Goal: Task Accomplishment & Management: Manage account settings

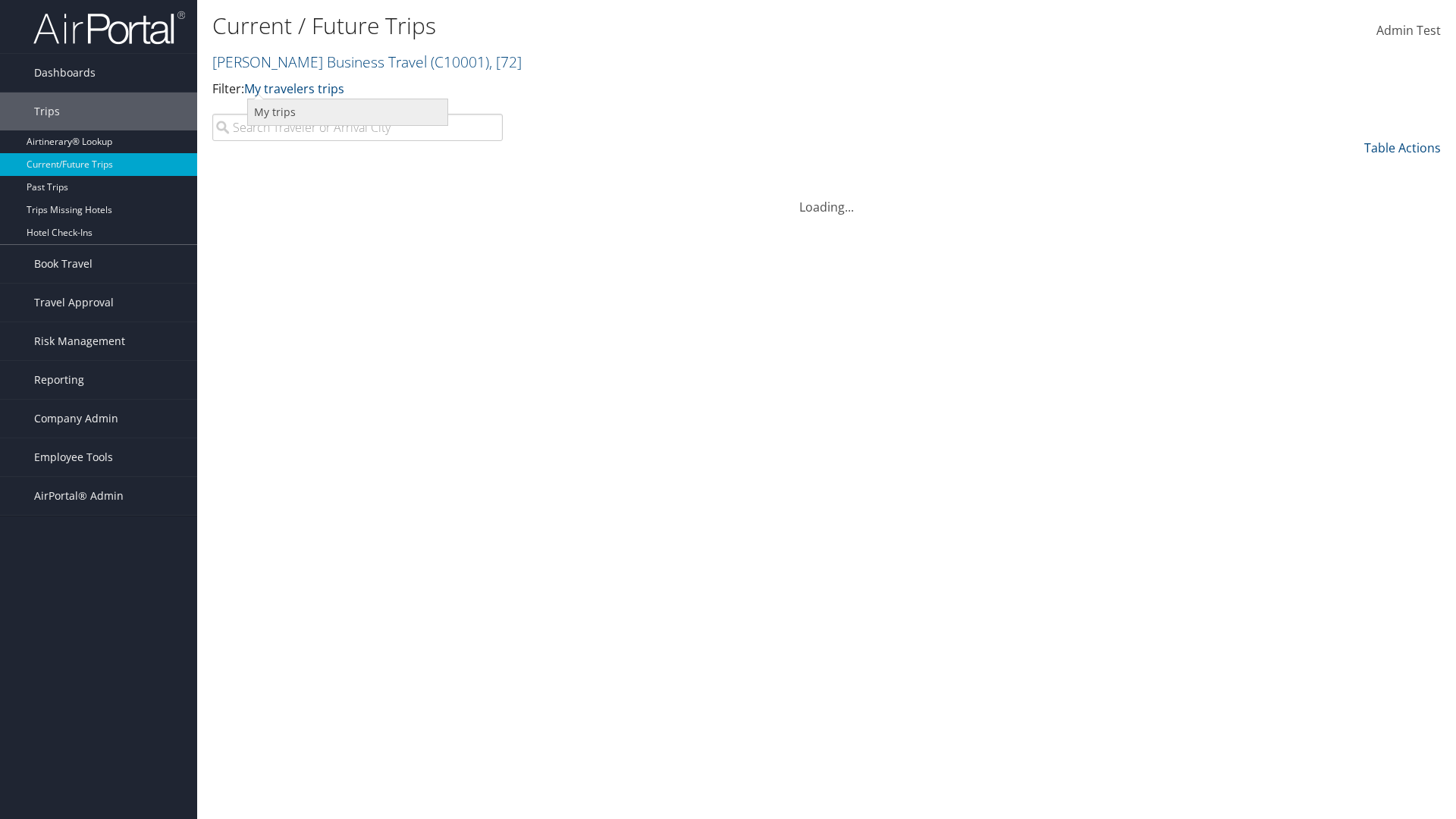
click at [347, 112] on link "My trips" at bounding box center [347, 112] width 199 height 26
click at [270, 88] on link "My trips" at bounding box center [267, 88] width 46 height 16
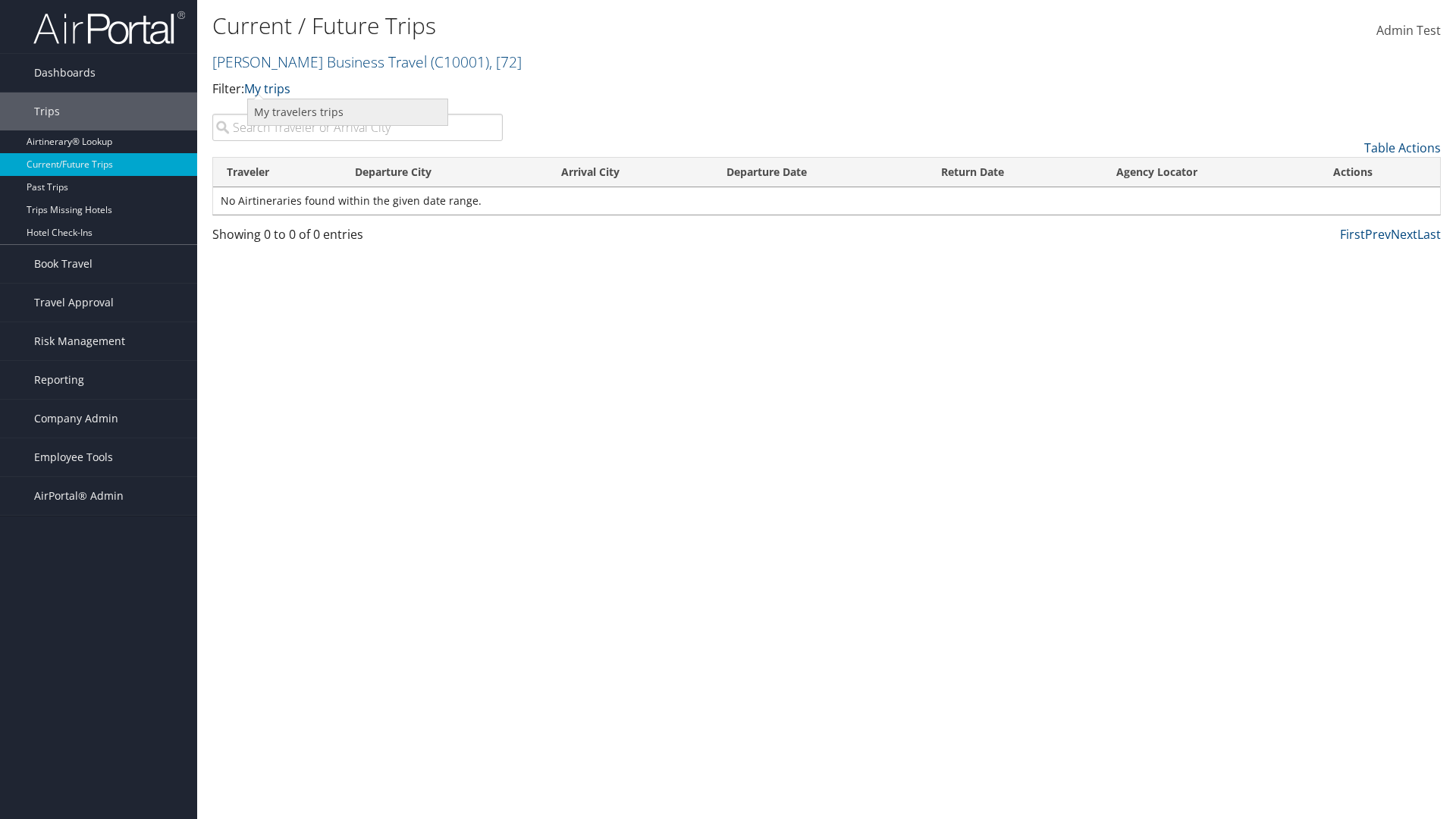
click at [347, 112] on link "My travelers trips" at bounding box center [347, 112] width 199 height 26
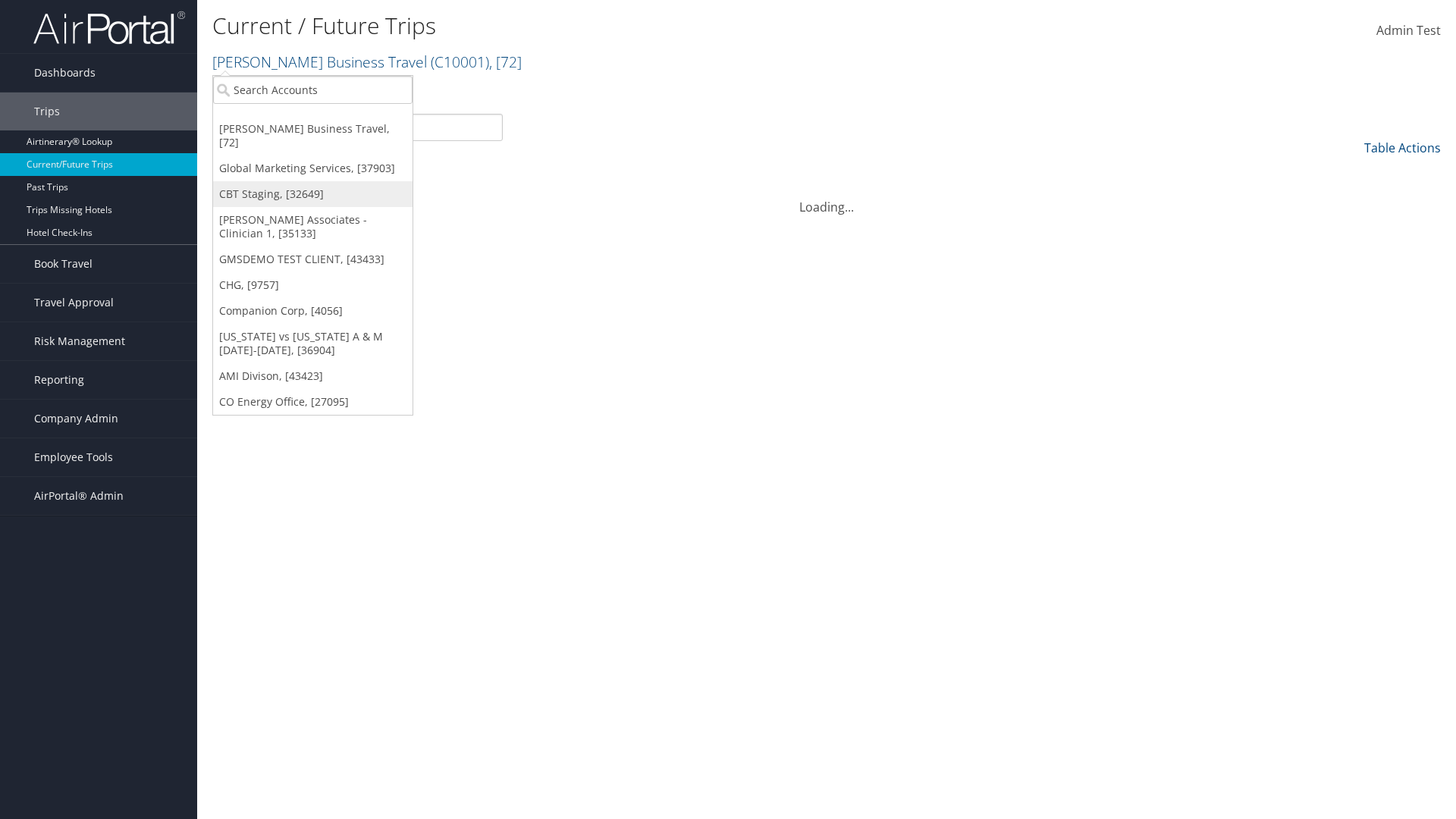
click at [313, 181] on link "CBT Staging, [32649]" at bounding box center [313, 194] width 199 height 26
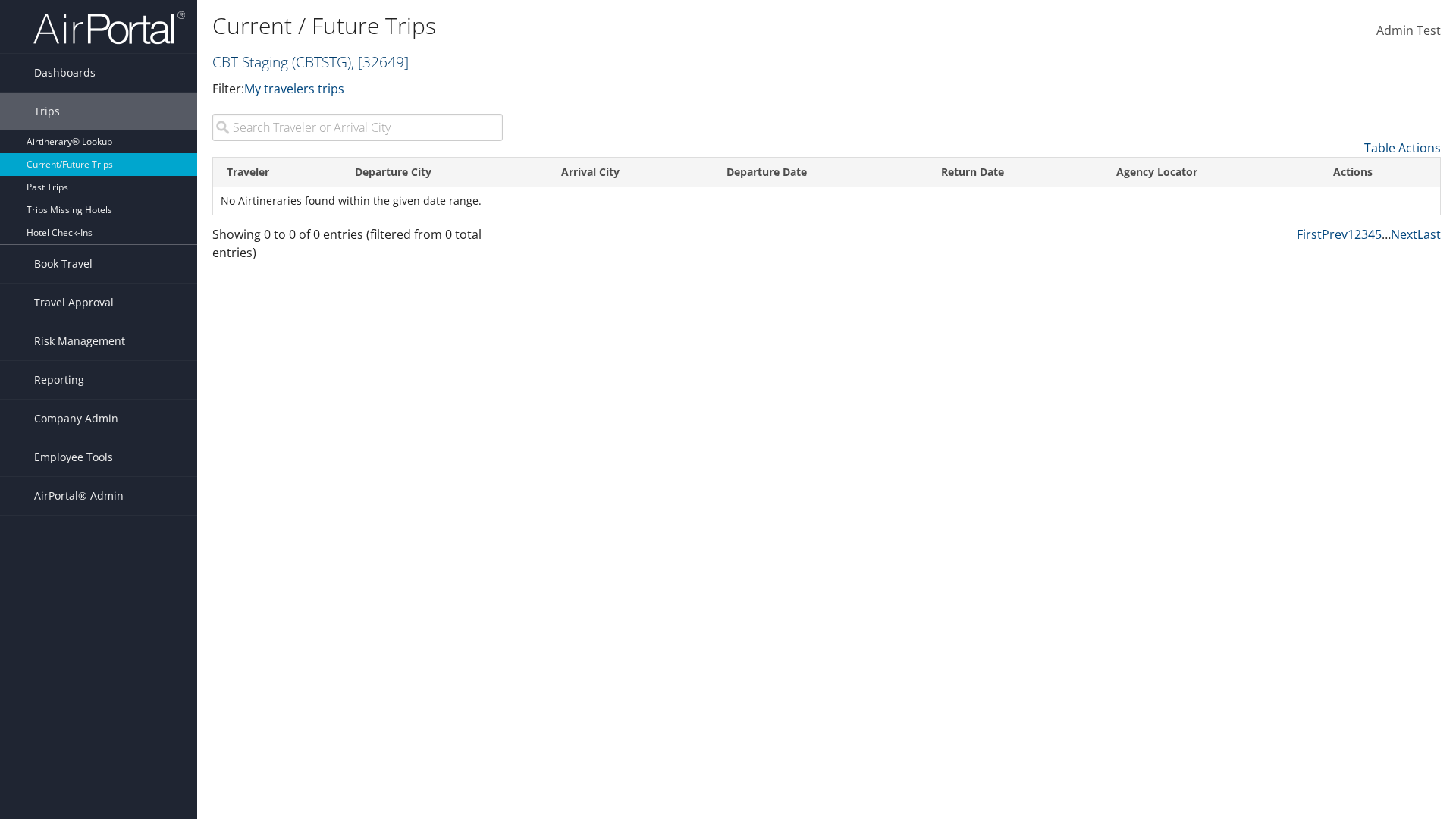
click at [250, 62] on link "CBT Staging ( CBTSTG ) , [ 32649 ]" at bounding box center [310, 62] width 196 height 20
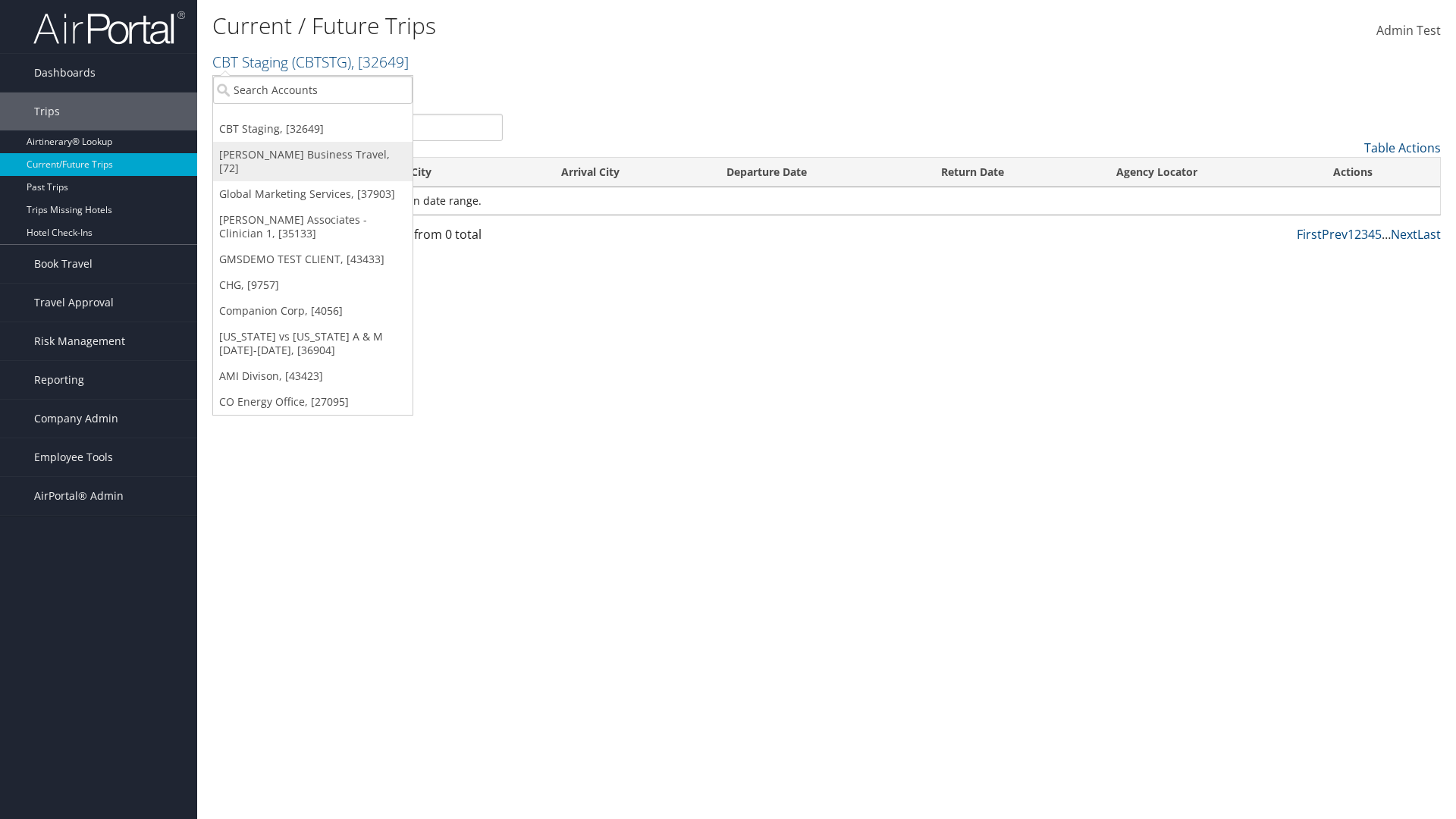
click at [313, 155] on link "[PERSON_NAME] Business Travel, [72]" at bounding box center [313, 161] width 199 height 39
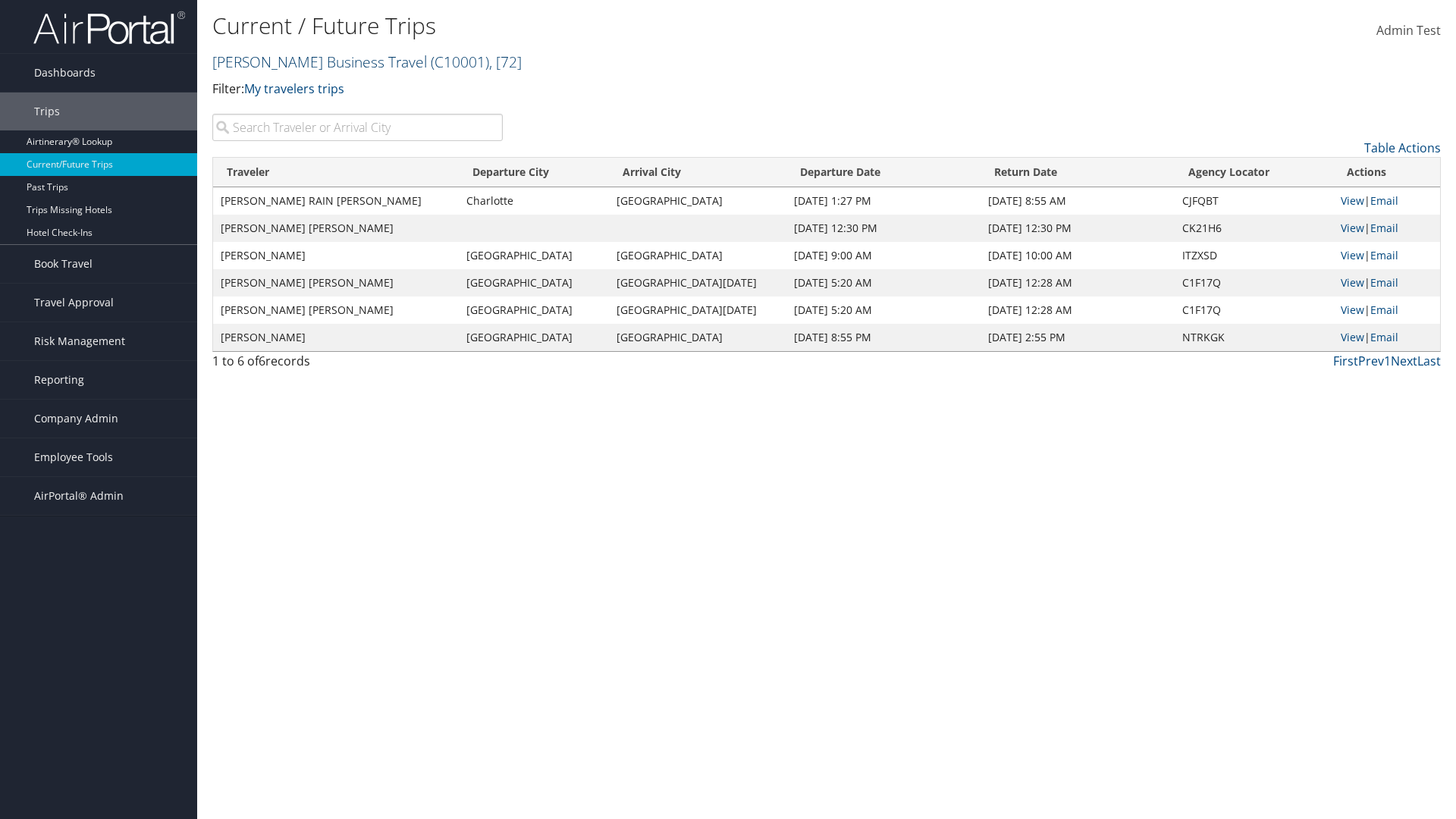
click at [313, 62] on link "Christopherson Business Travel ( C10001 ) , [ 72 ]" at bounding box center [368, 62] width 310 height 20
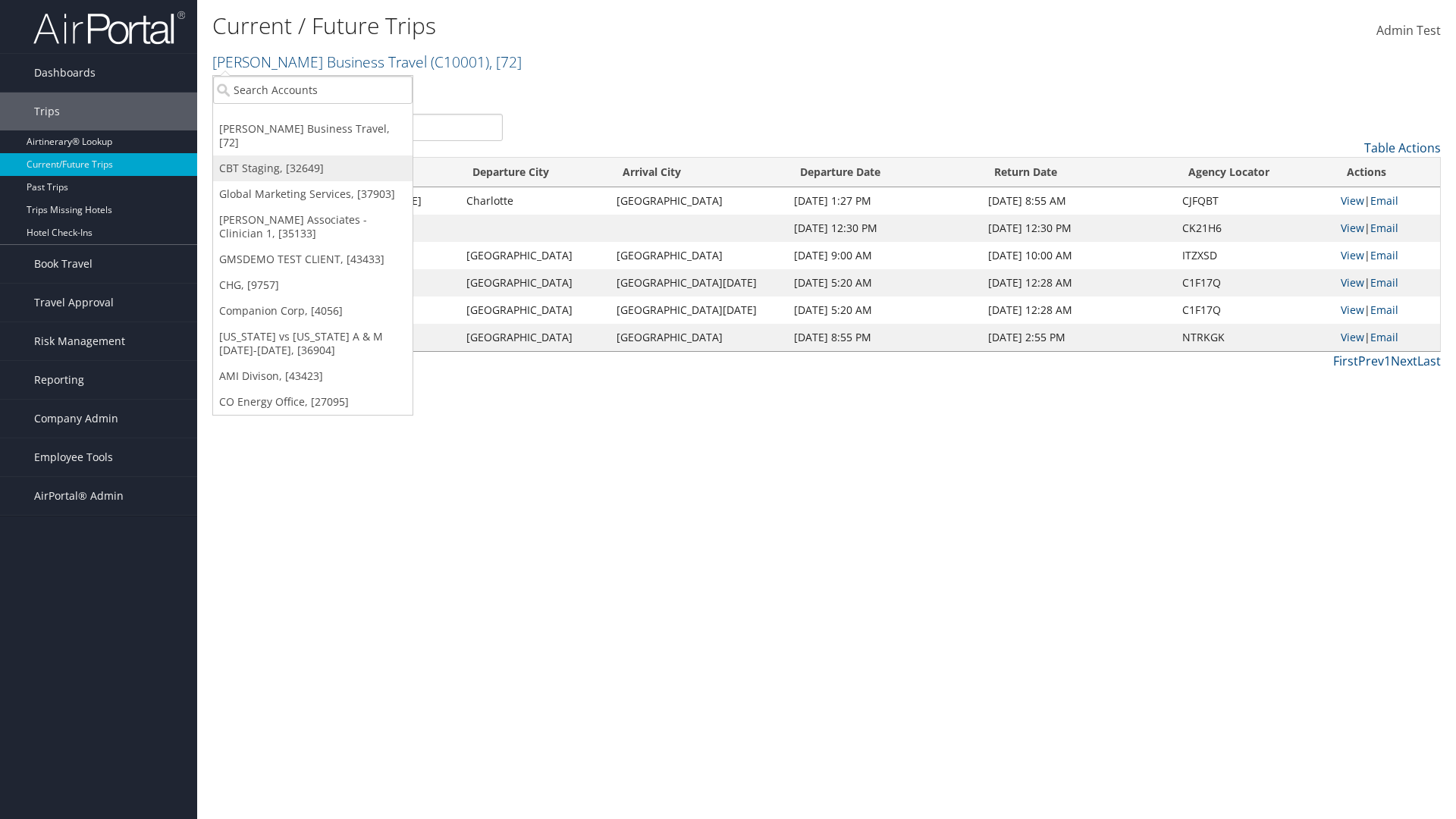
click at [313, 156] on link "CBT Staging, [32649]" at bounding box center [313, 168] width 199 height 26
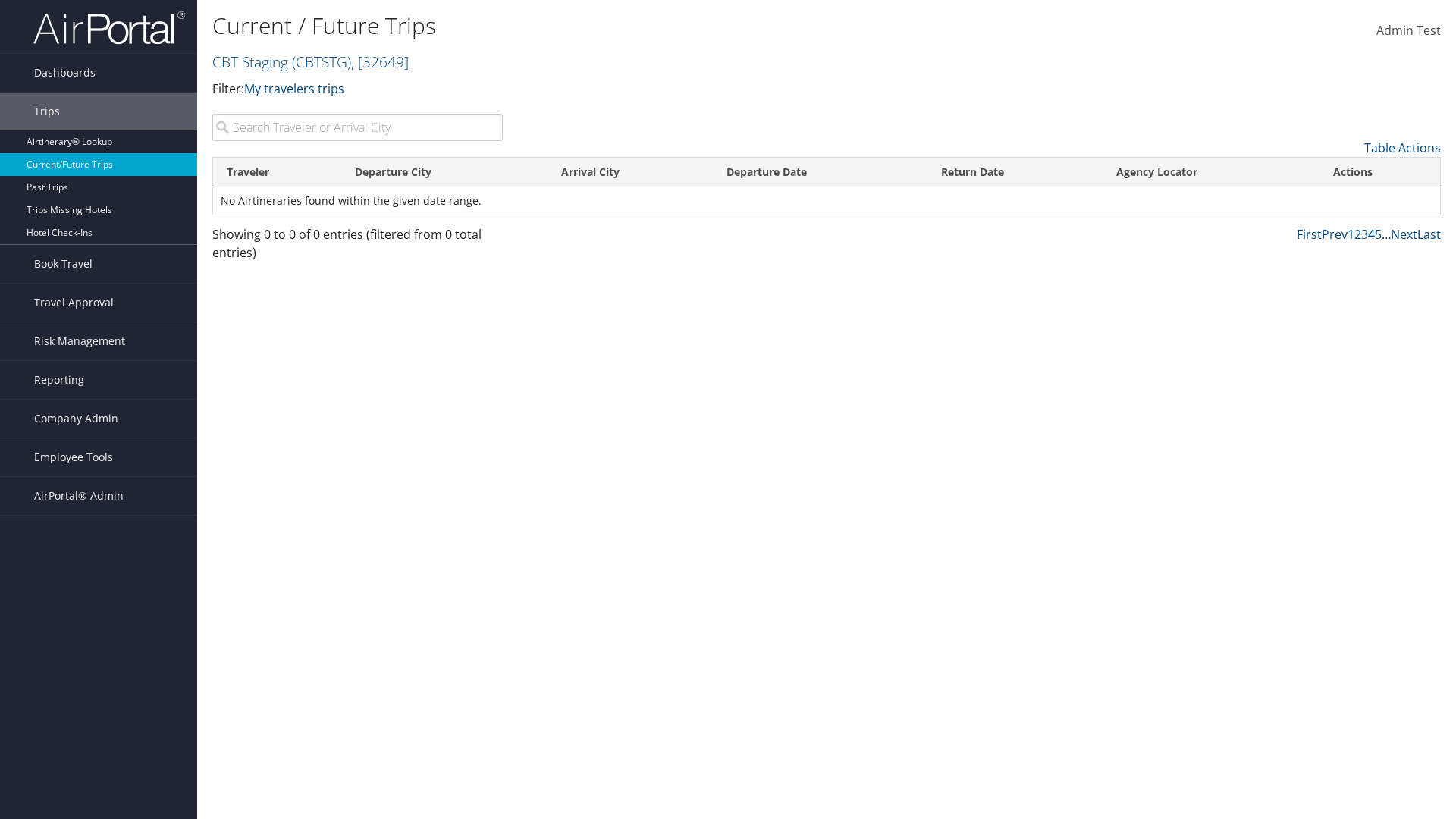
click at [277, 172] on th "Traveler" at bounding box center [278, 173] width 128 height 30
click at [444, 172] on th "Departure City" at bounding box center [444, 173] width 207 height 30
click at [629, 172] on th "Arrival City" at bounding box center [629, 173] width 164 height 30
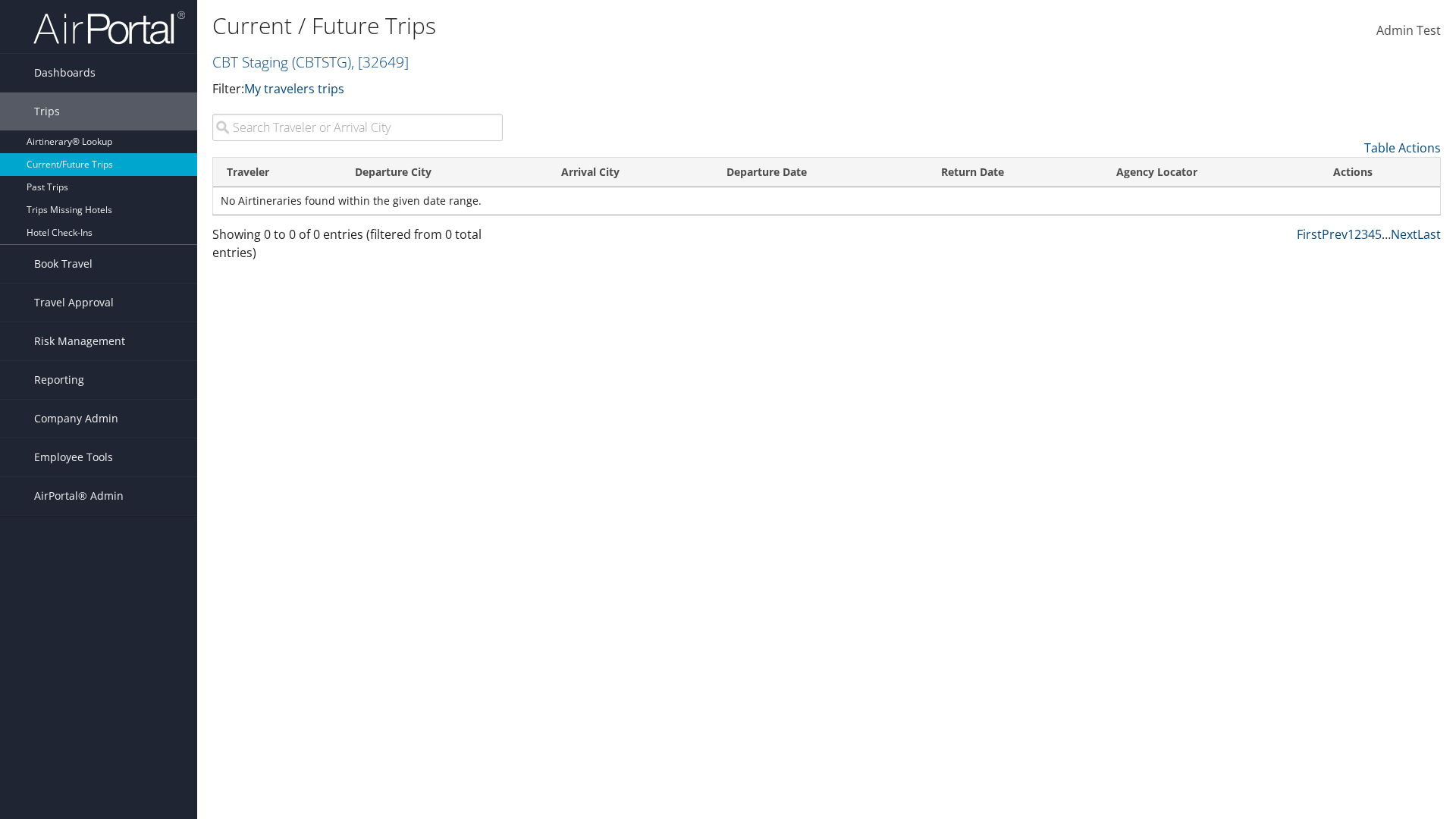
click at [629, 172] on th "Arrival City" at bounding box center [629, 173] width 164 height 30
click at [819, 172] on th "Departure Date" at bounding box center [820, 173] width 214 height 30
click at [1015, 172] on th "Return Date" at bounding box center [1015, 173] width 175 height 30
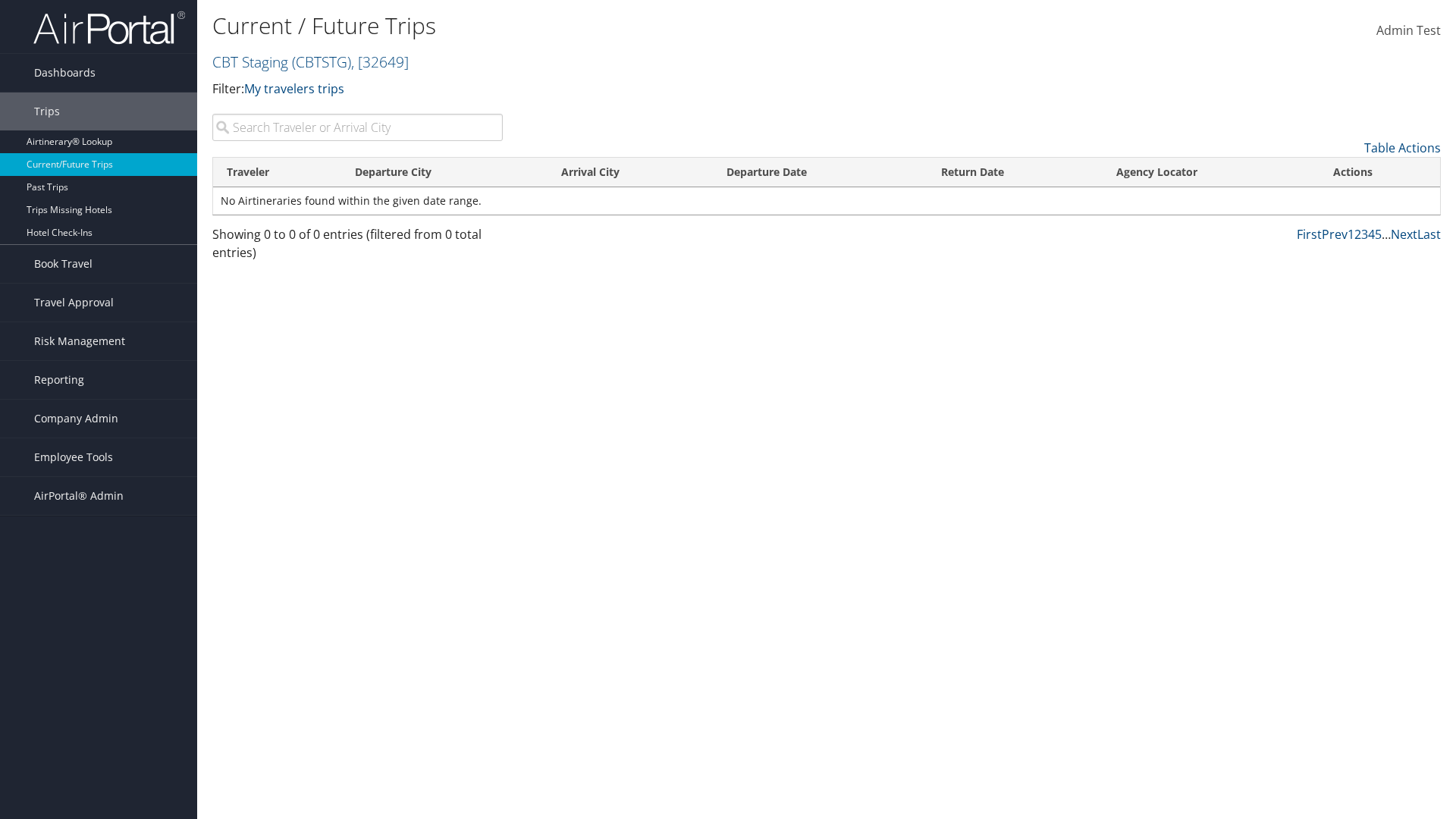
click at [1210, 172] on th "Agency Locator" at bounding box center [1210, 173] width 217 height 30
